Goal: Complete application form

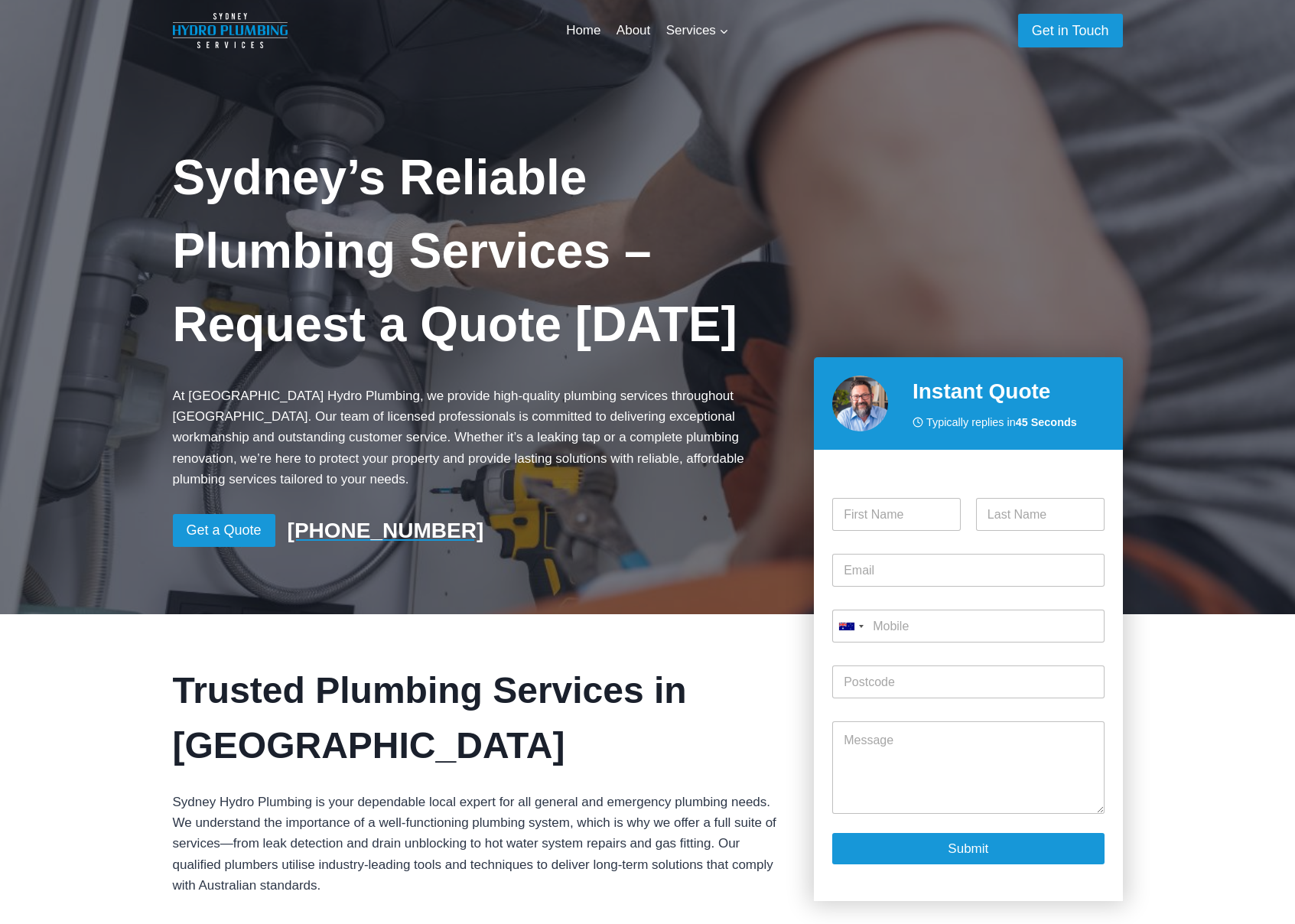
scroll to position [403, 0]
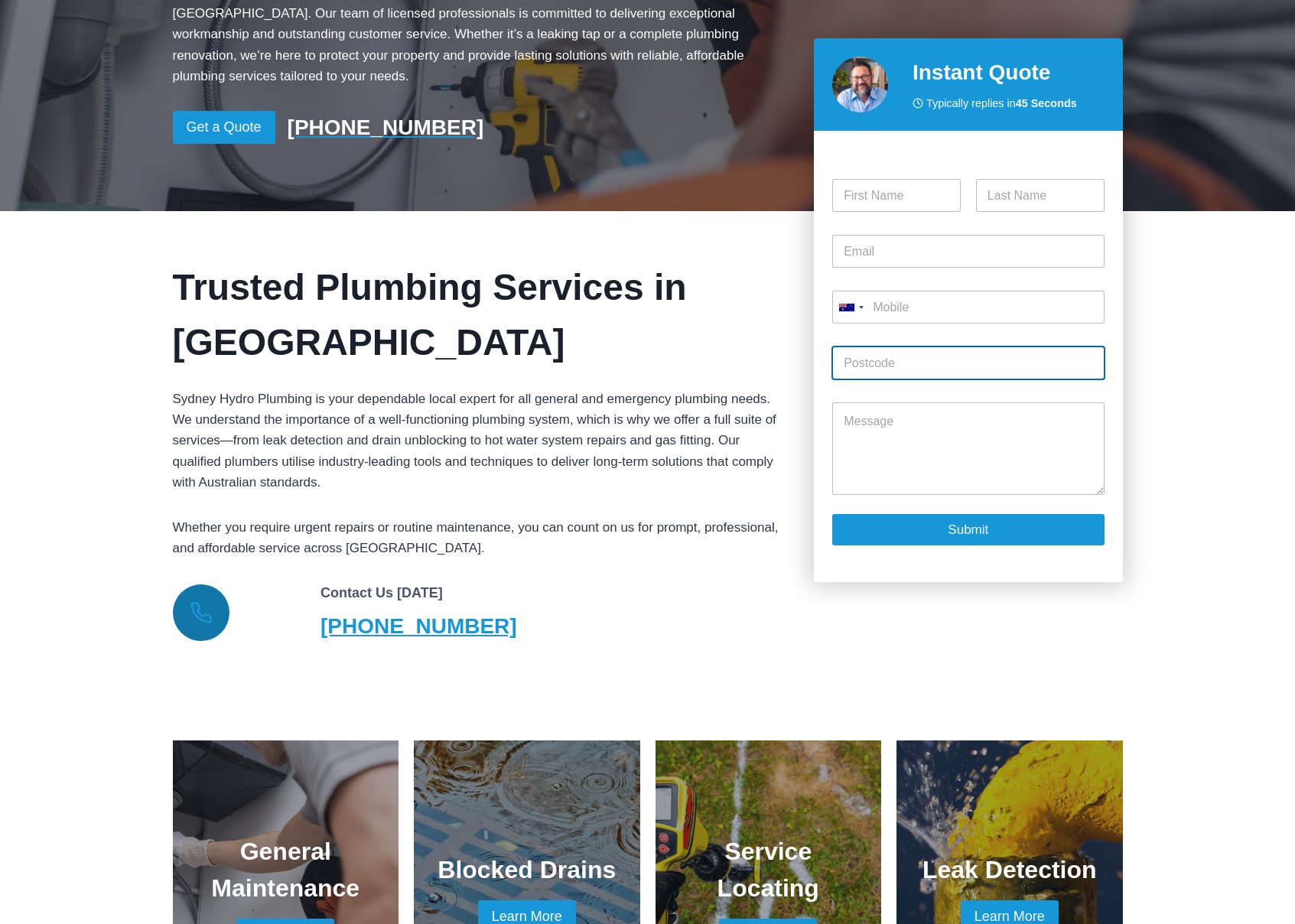
click at [850, 374] on input "Post Code *" at bounding box center [968, 363] width 271 height 33
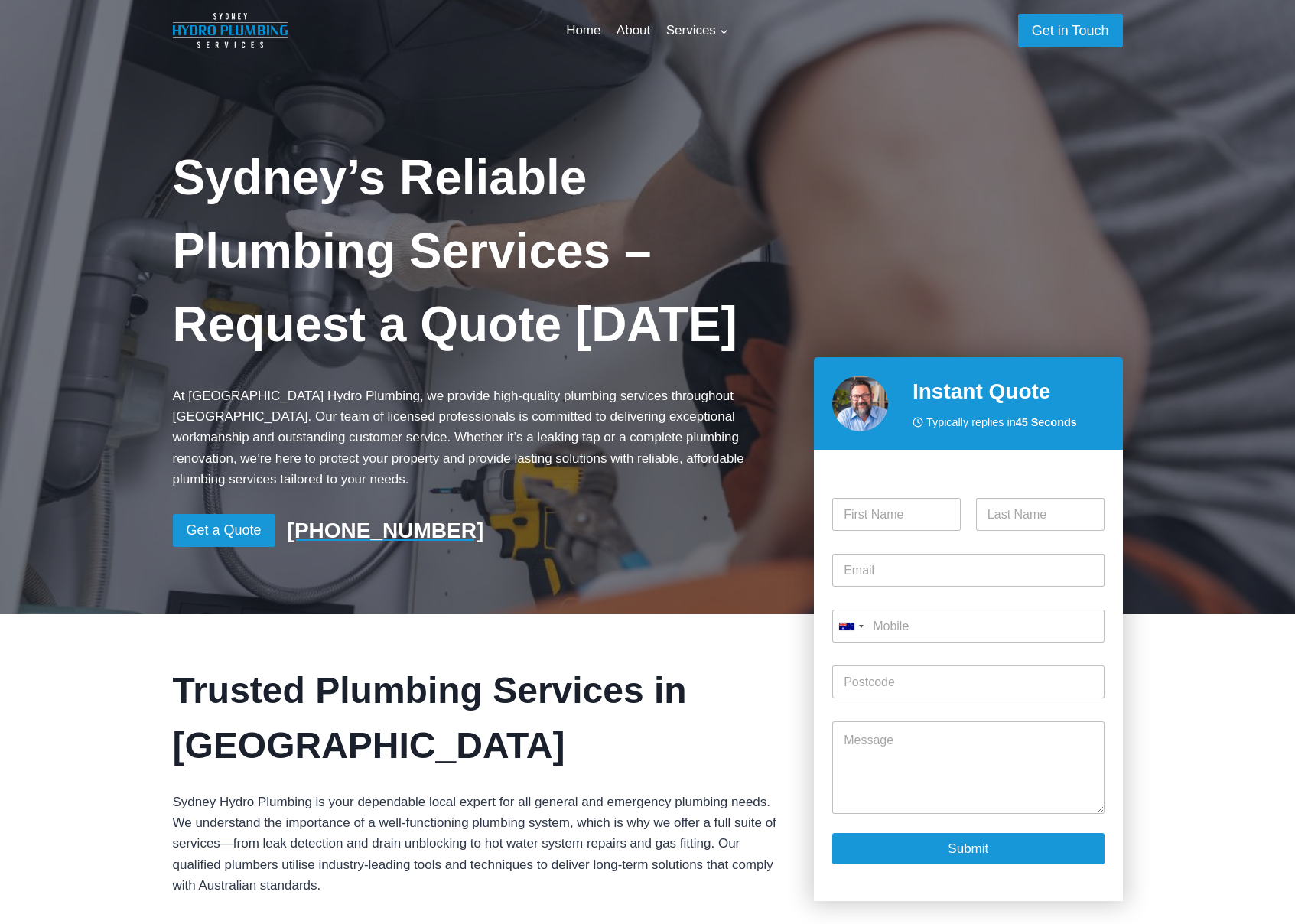
scroll to position [403, 0]
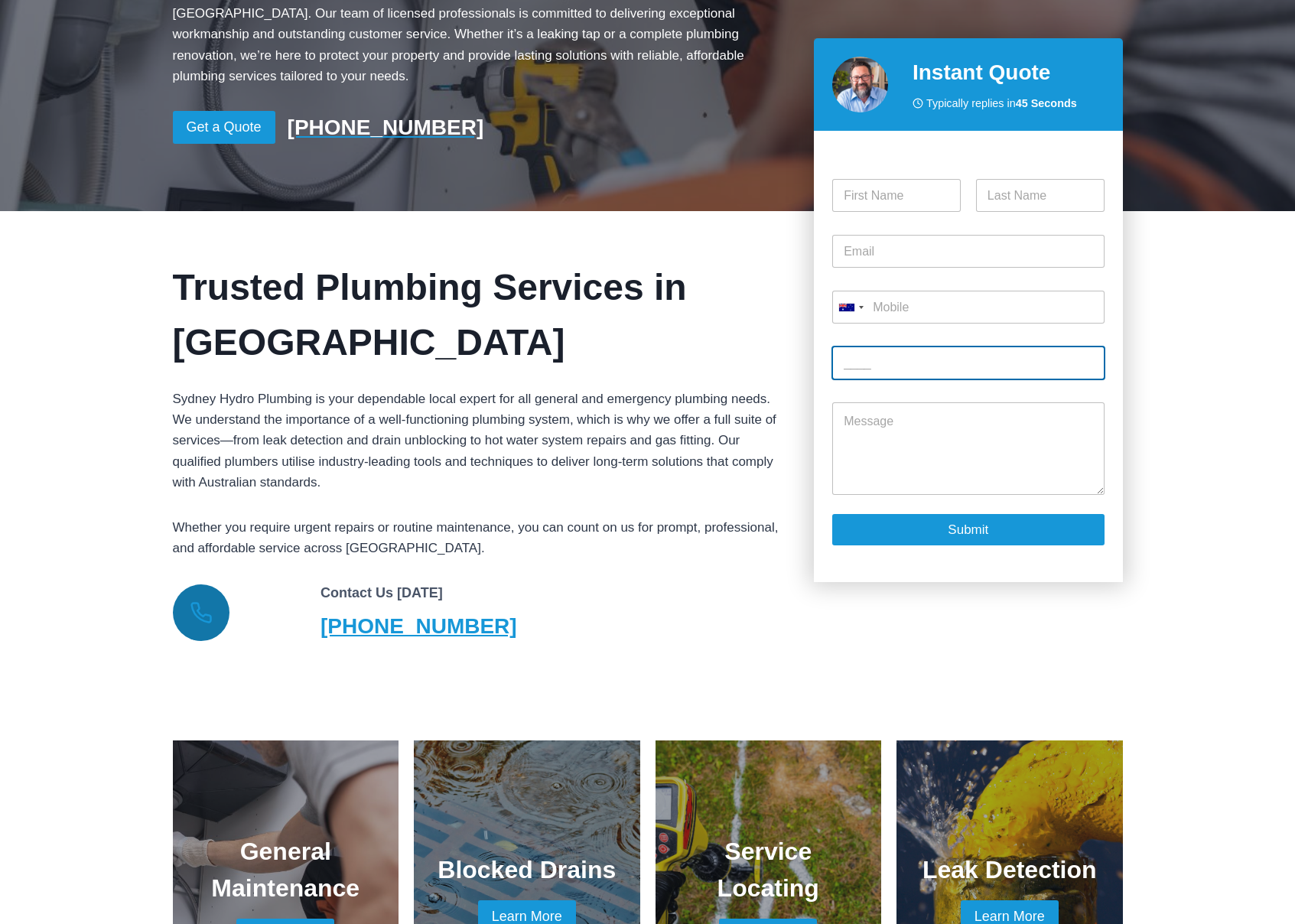
click at [881, 354] on input "Post Code *" at bounding box center [968, 363] width 271 height 33
type input "0___"
type input "3202"
